Goal: Information Seeking & Learning: Check status

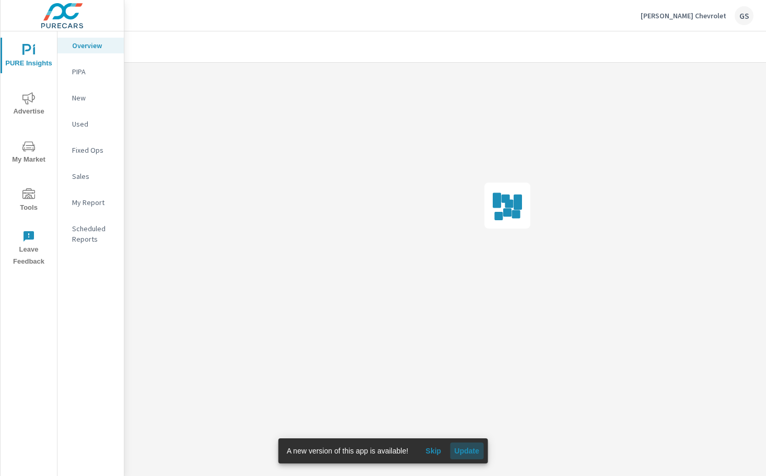
click at [468, 457] on button "Update" at bounding box center [466, 450] width 33 height 17
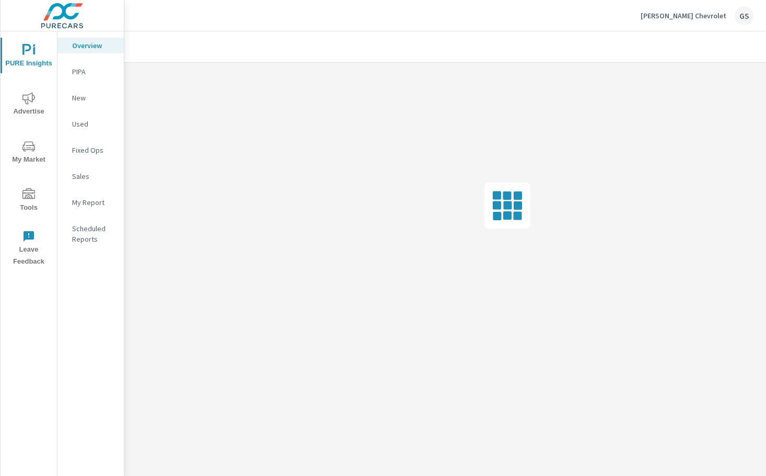
click at [468, 452] on div at bounding box center [445, 253] width 642 height 444
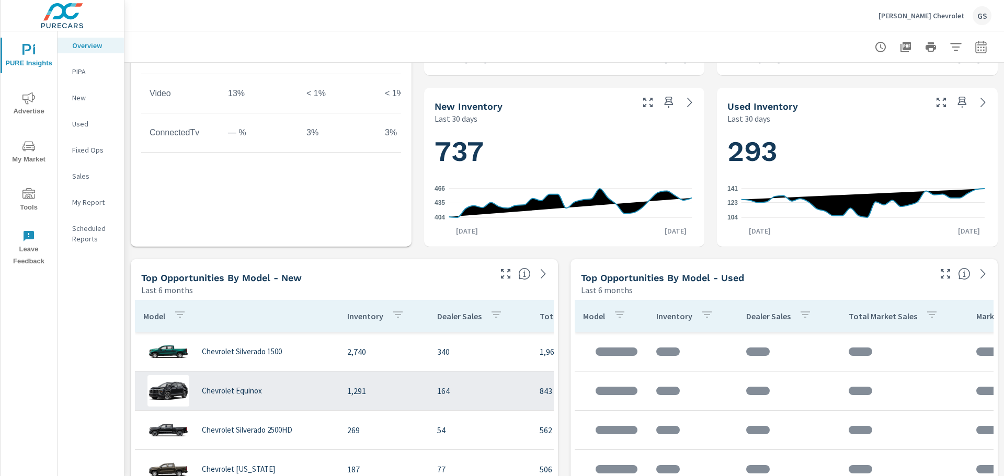
scroll to position [680, 0]
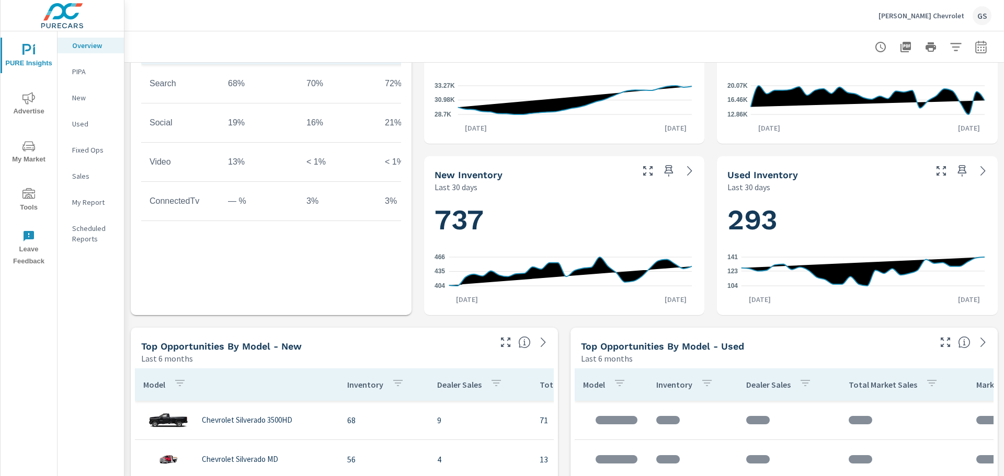
scroll to position [418, 0]
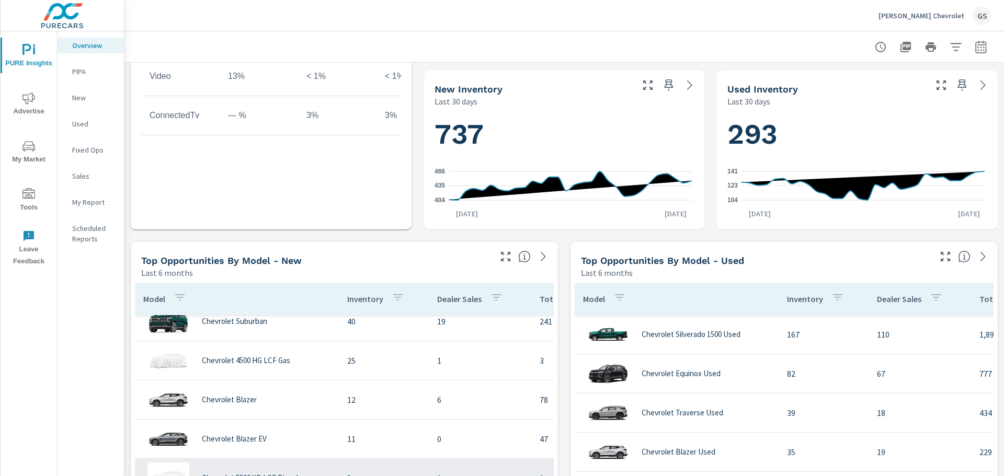
scroll to position [680, 0]
